Goal: Task Accomplishment & Management: Use online tool/utility

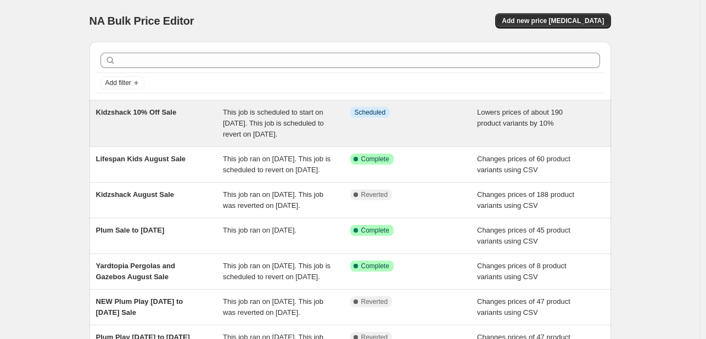
click at [155, 126] on div "Kidzshack 10% Off Sale" at bounding box center [159, 123] width 127 height 33
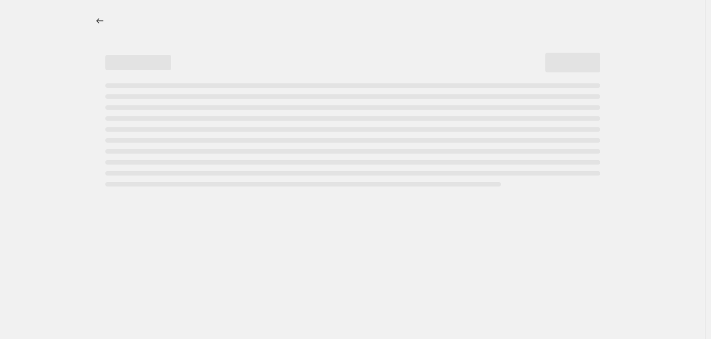
select select "percentage"
select select "no_change"
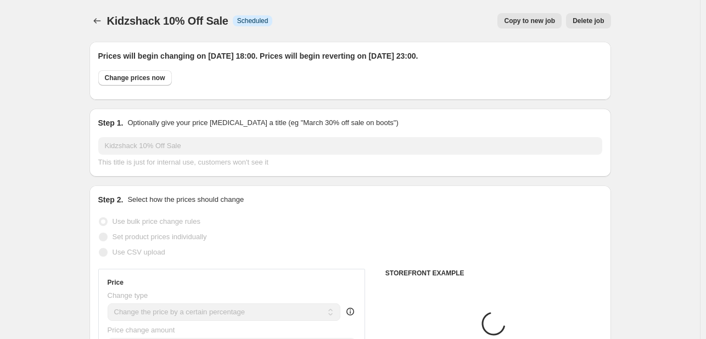
select select "vendor"
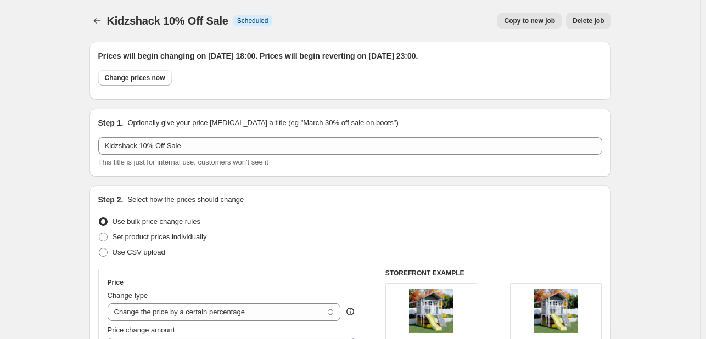
click at [153, 86] on div "Change prices now" at bounding box center [350, 80] width 504 height 21
click at [146, 77] on span "Change prices now" at bounding box center [135, 78] width 60 height 9
radio input "true"
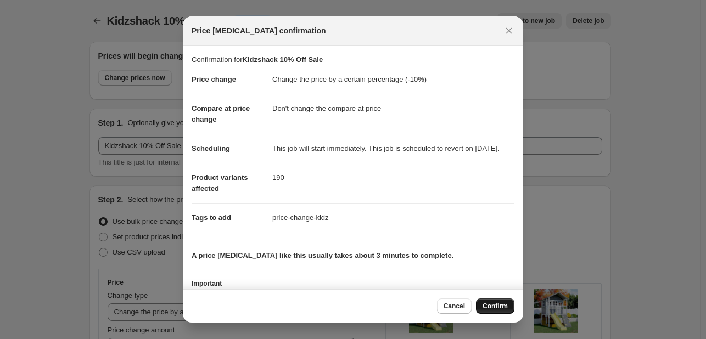
click at [487, 305] on span "Confirm" at bounding box center [494, 306] width 25 height 9
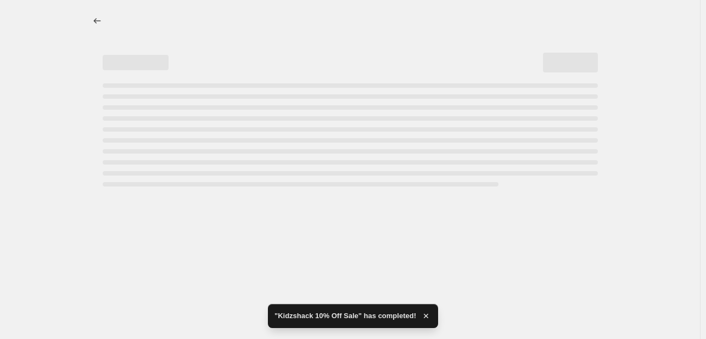
select select "percentage"
select select "no_change"
select select "vendor"
